Goal: Task Accomplishment & Management: Use online tool/utility

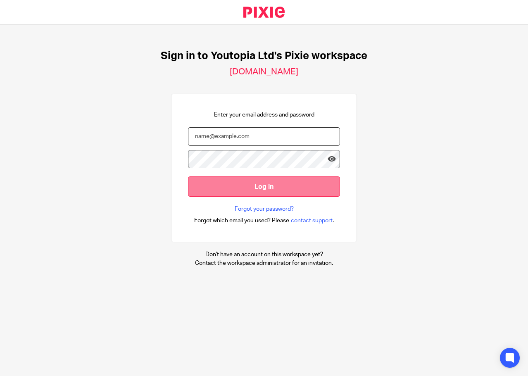
type input "[PERSON_NAME][EMAIL_ADDRESS][DOMAIN_NAME]"
click at [271, 185] on input "Log in" at bounding box center [264, 186] width 152 height 20
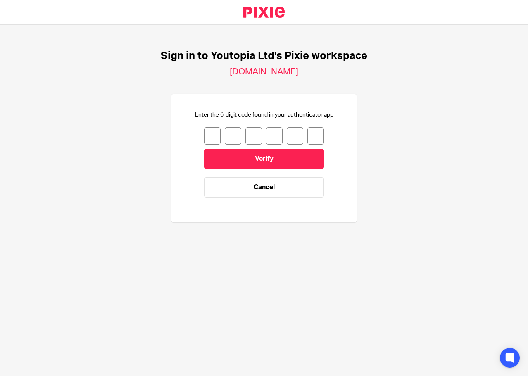
click at [204, 135] on input "number" at bounding box center [212, 135] width 17 height 17
type input "0"
type input "9"
type input "7"
type input "1"
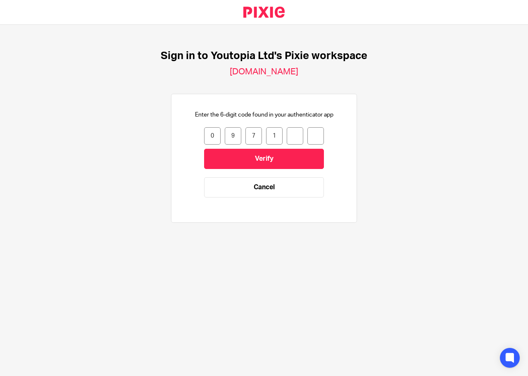
type input "1"
type input "5"
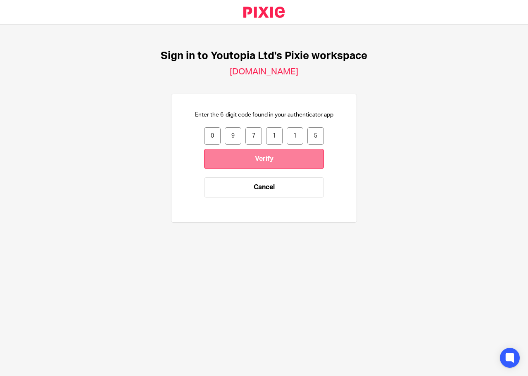
click at [245, 154] on input "Verify" at bounding box center [264, 159] width 120 height 20
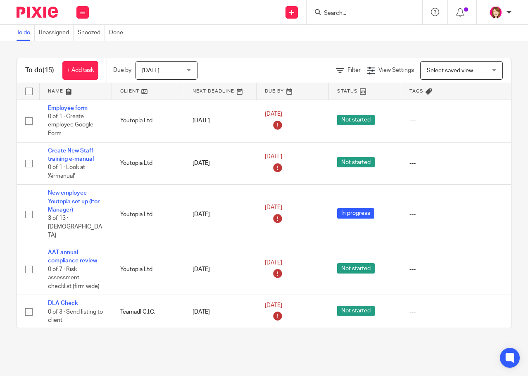
click at [192, 70] on div "Today Today" at bounding box center [166, 70] width 62 height 19
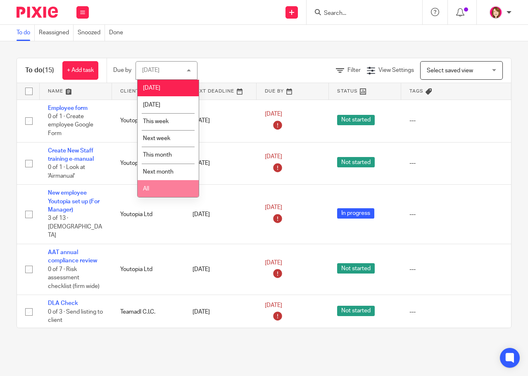
click at [170, 187] on li "All" at bounding box center [168, 188] width 61 height 17
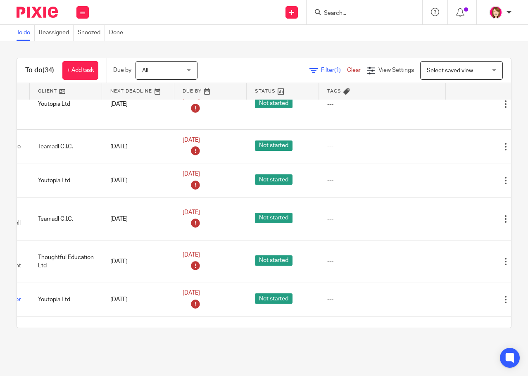
scroll to position [165, 109]
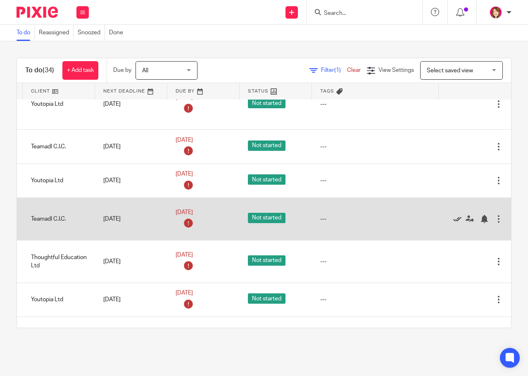
click at [453, 215] on icon at bounding box center [457, 219] width 8 height 8
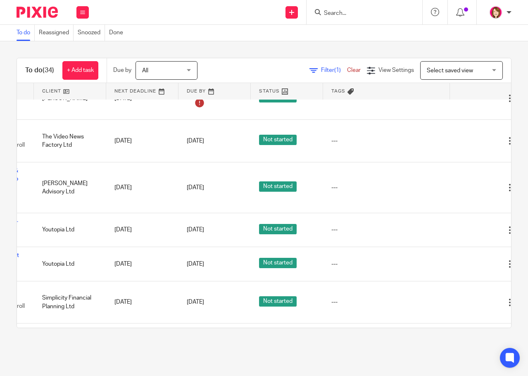
scroll to position [413, 109]
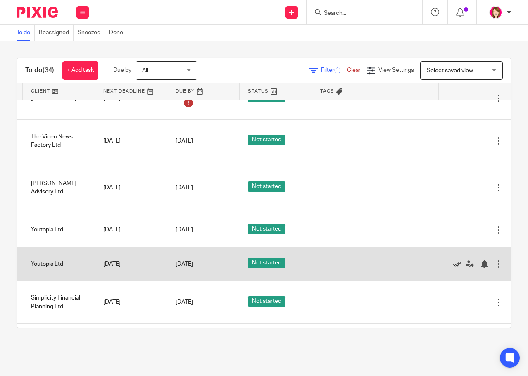
click at [453, 260] on icon at bounding box center [457, 264] width 8 height 8
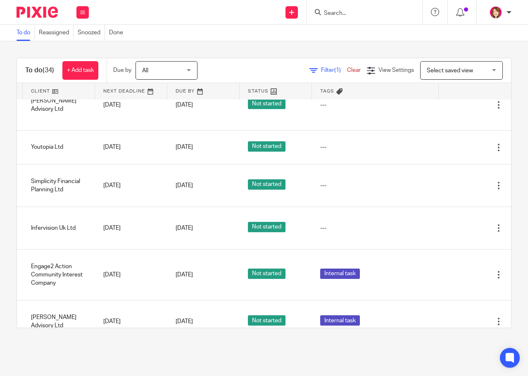
scroll to position [496, 109]
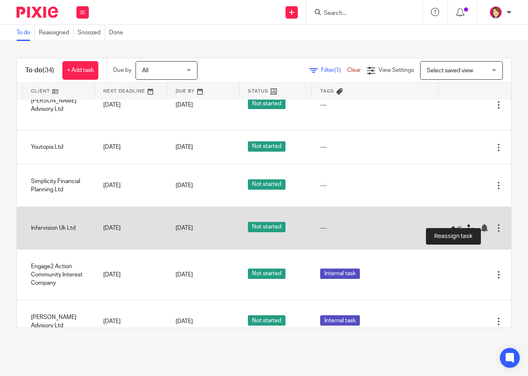
click at [466, 224] on icon at bounding box center [470, 228] width 8 height 8
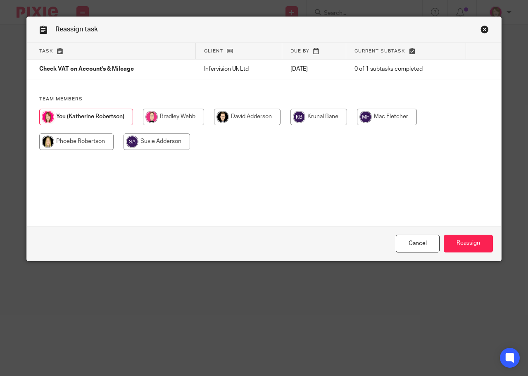
click at [390, 116] on input "radio" at bounding box center [387, 117] width 60 height 17
radio input "true"
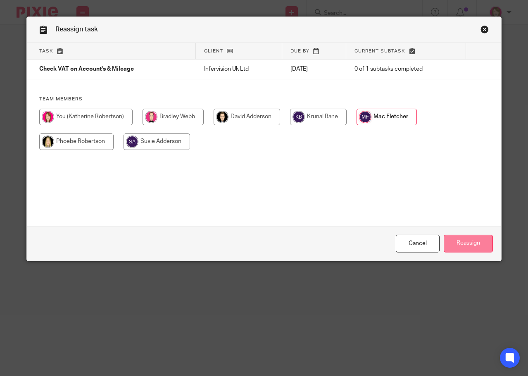
click at [469, 245] on input "Reassign" at bounding box center [468, 244] width 49 height 18
